Goal: Navigation & Orientation: Find specific page/section

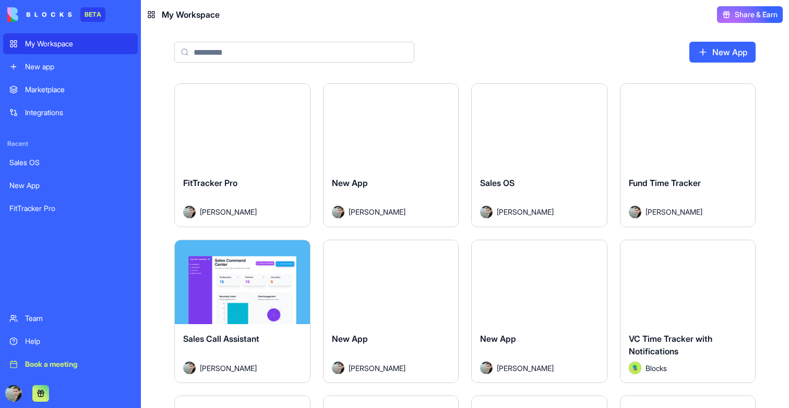
click at [246, 127] on button "Launch" at bounding box center [242, 126] width 78 height 21
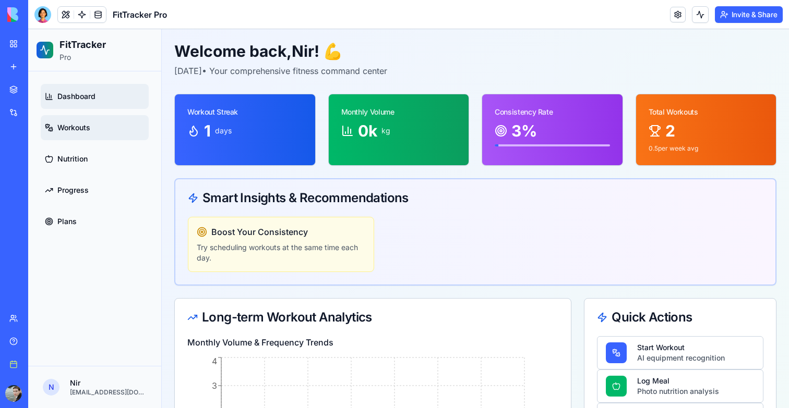
click at [79, 124] on span "Workouts" at bounding box center [73, 128] width 33 height 10
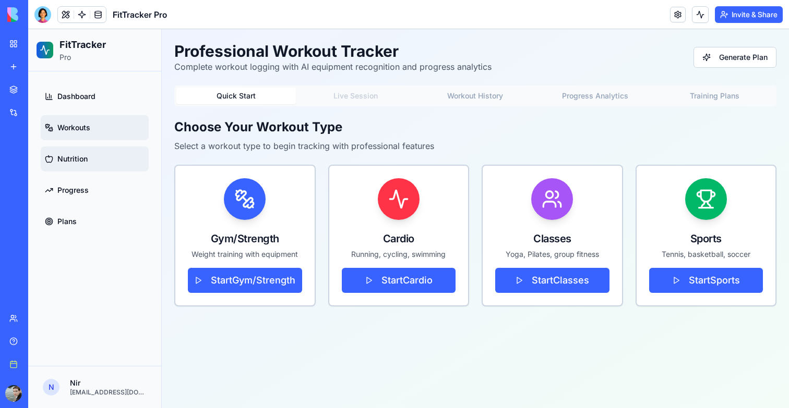
click at [82, 161] on span "Nutrition" at bounding box center [72, 159] width 30 height 10
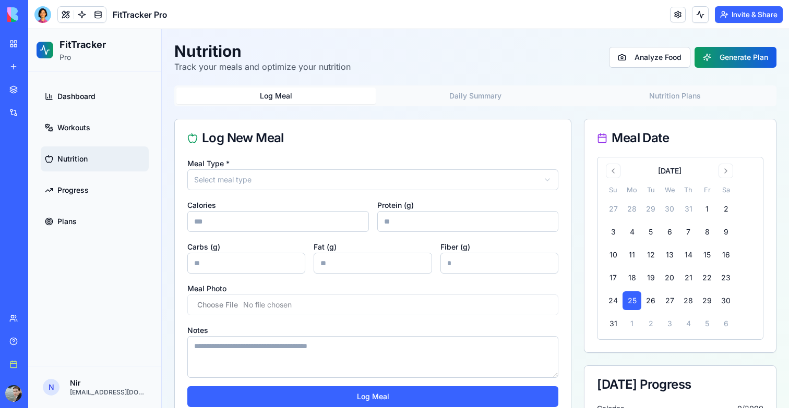
click at [117, 203] on ul "Dashboard Workouts Nutrition Progress Plans" at bounding box center [95, 159] width 108 height 150
click at [111, 196] on link "Progress" at bounding box center [95, 190] width 108 height 25
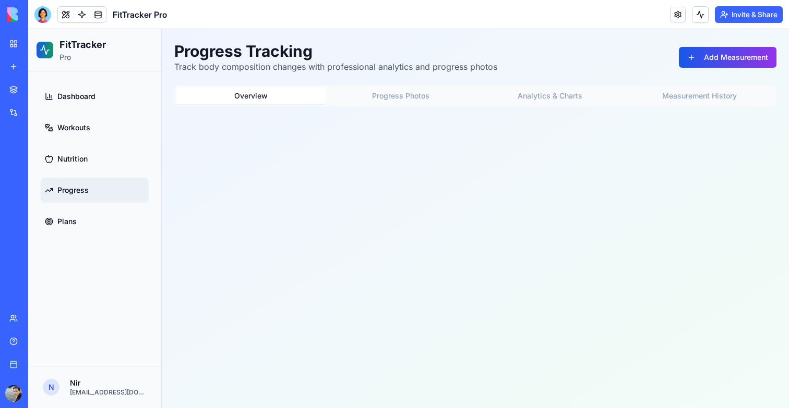
click at [374, 106] on div "Progress Tracking Track body composition changes with professional analytics an…" at bounding box center [475, 80] width 627 height 102
click at [384, 101] on button "Progress Photos" at bounding box center [401, 96] width 150 height 17
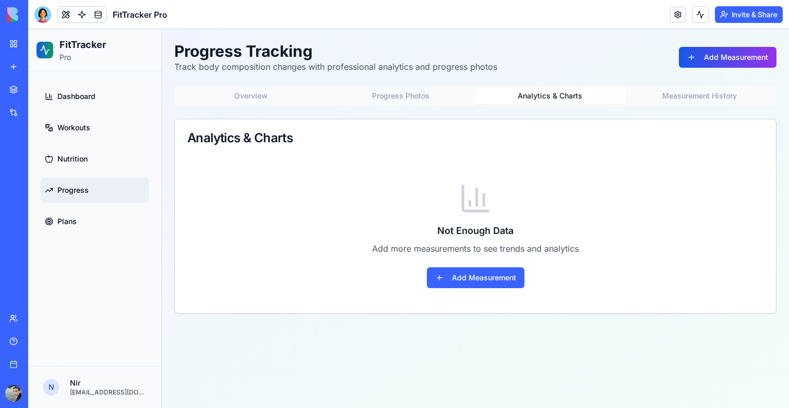
click at [577, 91] on button "Analytics & Charts" at bounding box center [550, 96] width 150 height 17
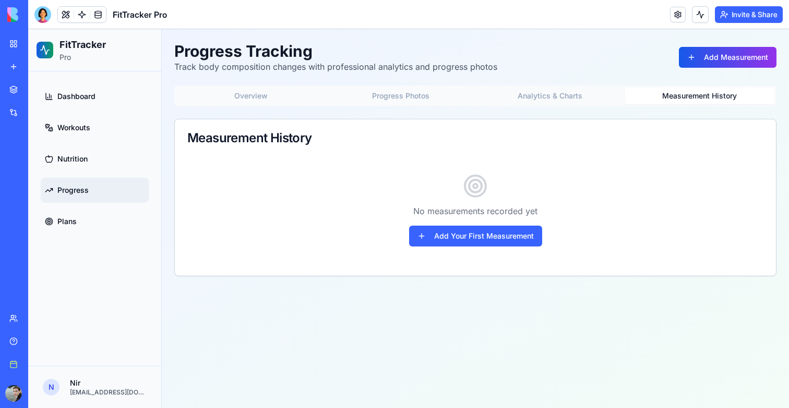
click at [666, 91] on button "Measurement History" at bounding box center [700, 96] width 150 height 17
click at [303, 101] on button "Overview" at bounding box center [251, 96] width 150 height 17
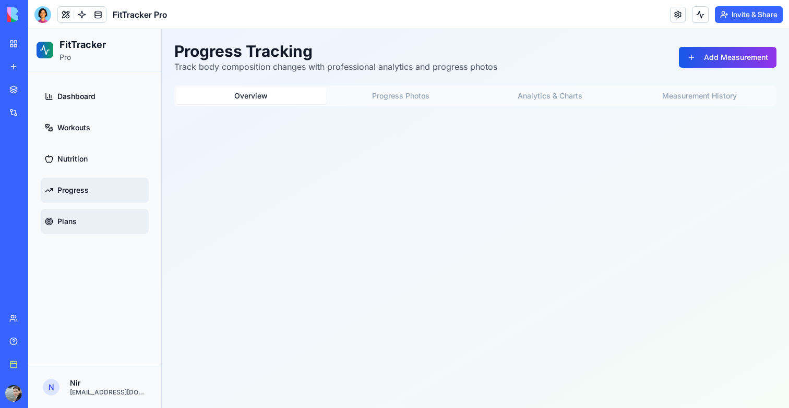
click at [83, 222] on link "Plans" at bounding box center [95, 221] width 108 height 25
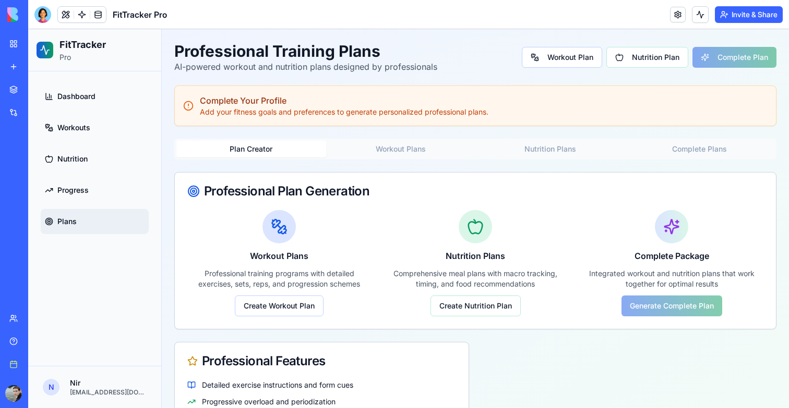
click at [427, 148] on button "Workout Plans" at bounding box center [401, 149] width 150 height 17
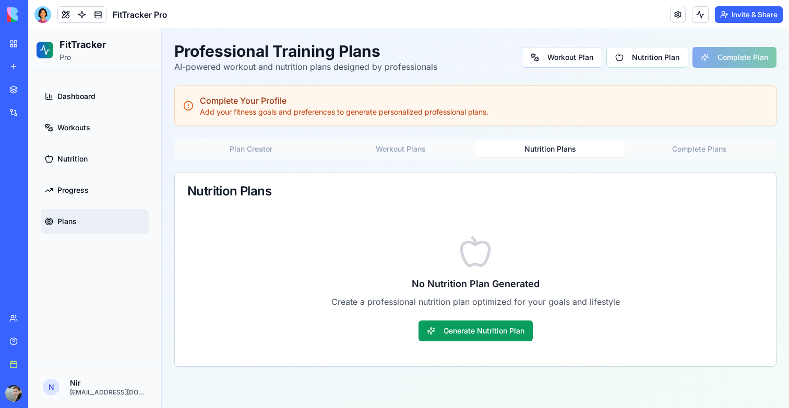
click at [519, 146] on button "Nutrition Plans" at bounding box center [550, 149] width 150 height 17
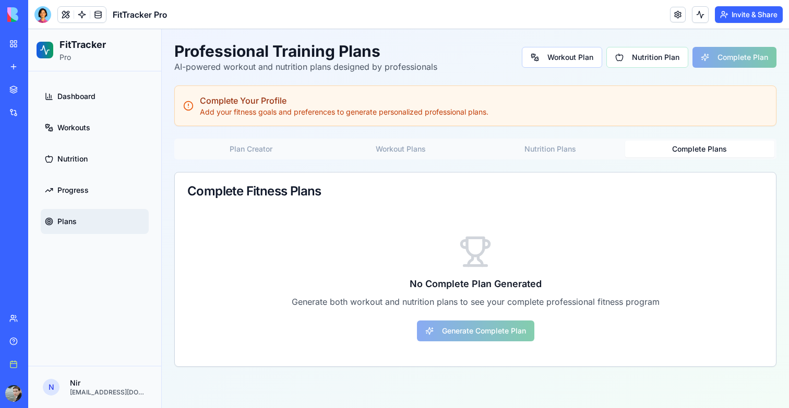
click at [690, 146] on button "Complete Plans" at bounding box center [700, 149] width 150 height 17
click at [82, 11] on link at bounding box center [82, 15] width 16 height 16
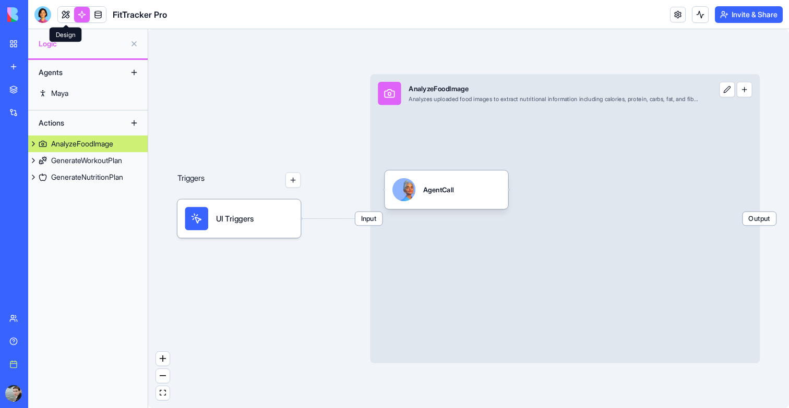
click at [64, 14] on link at bounding box center [66, 15] width 16 height 16
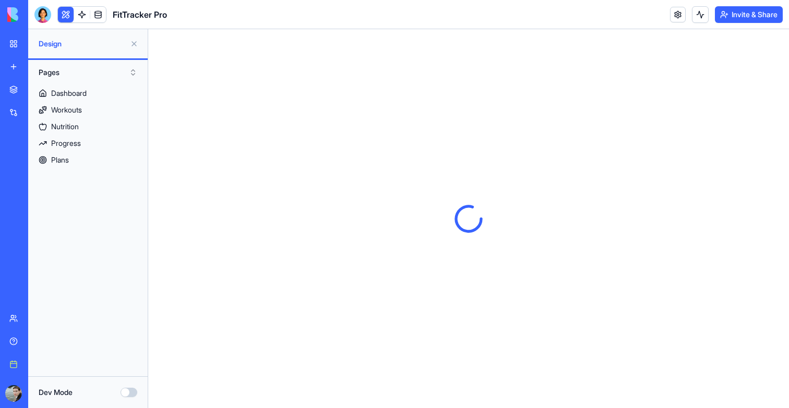
click at [137, 45] on button at bounding box center [134, 43] width 17 height 17
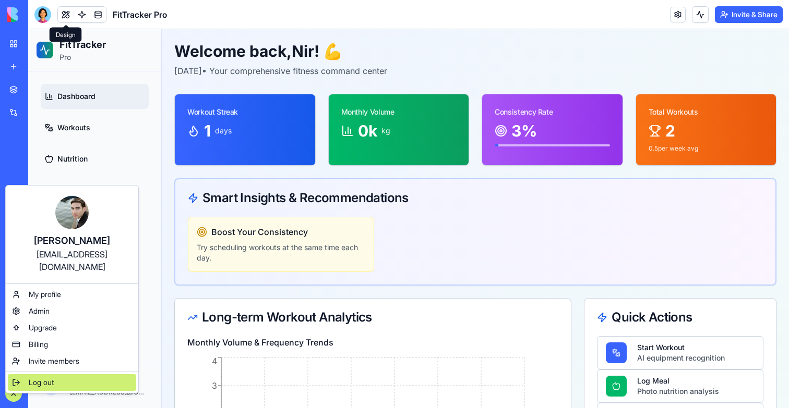
click at [37, 376] on div "Log out" at bounding box center [72, 383] width 128 height 17
